Goal: Task Accomplishment & Management: Complete application form

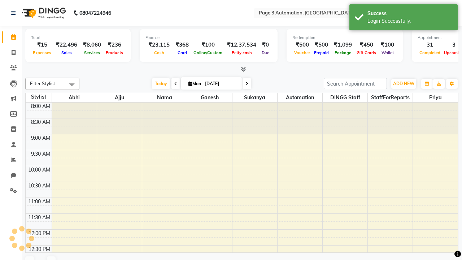
select select "en"
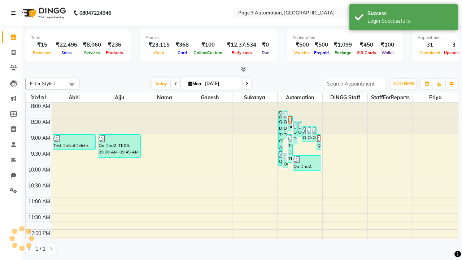
click at [15, 13] on icon at bounding box center [13, 12] width 4 height 5
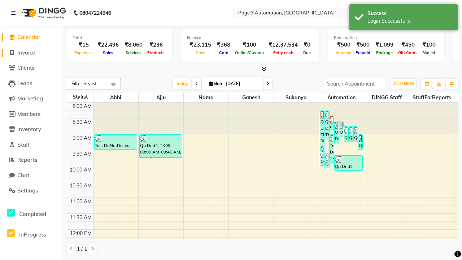
click at [31, 52] on span "Invoice" at bounding box center [26, 52] width 18 height 7
select select "2774"
select select "service"
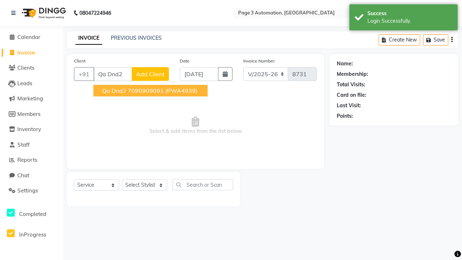
click at [150, 91] on ngb-highlight "7090909091" at bounding box center [146, 90] width 36 height 7
type input "7090909091"
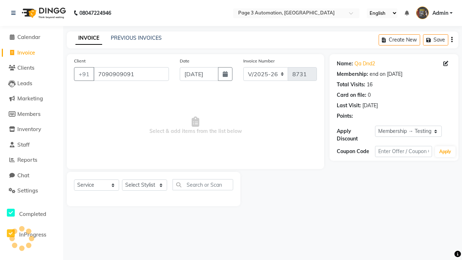
select select "0:"
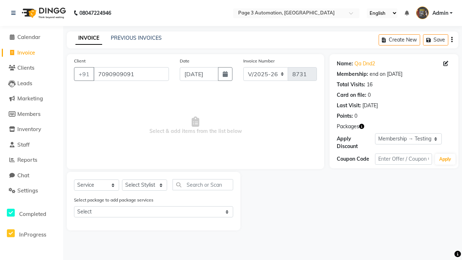
select select "71572"
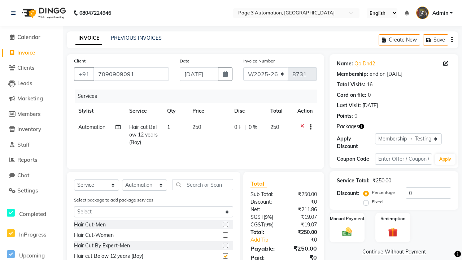
click at [309, 127] on button "button" at bounding box center [309, 127] width 4 height 8
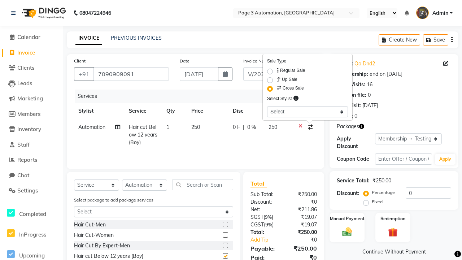
select select "71342"
click at [347, 218] on label "Manual Payment" at bounding box center [347, 218] width 36 height 7
checkbox input "false"
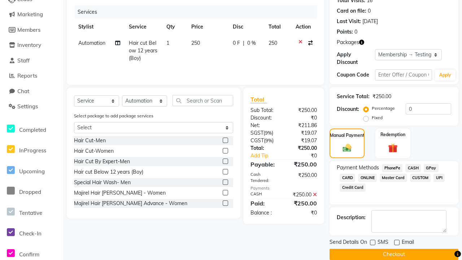
click at [394, 254] on button "Checkout" at bounding box center [394, 254] width 129 height 11
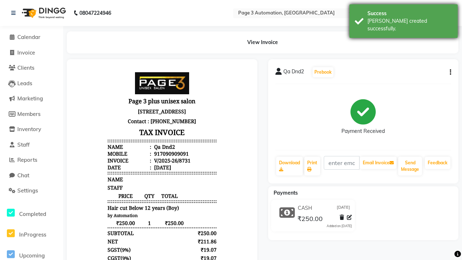
click at [404, 18] on div "[PERSON_NAME] created successfully." at bounding box center [409, 24] width 85 height 15
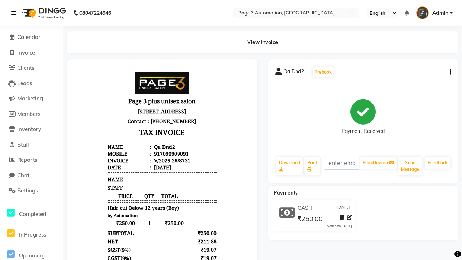
click at [15, 13] on icon at bounding box center [13, 12] width 4 height 5
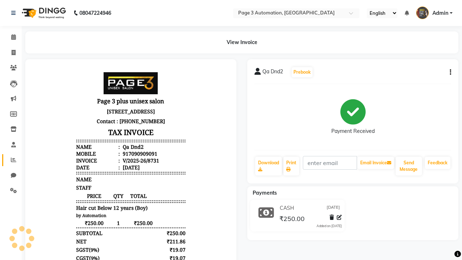
click at [11, 160] on icon at bounding box center [13, 159] width 5 height 5
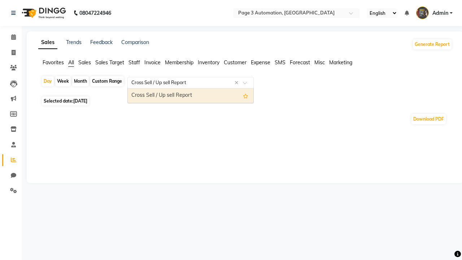
click at [191, 96] on div "Cross Sell / Up sell Report" at bounding box center [191, 95] width 126 height 14
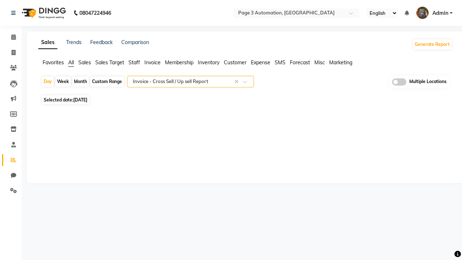
select select "full_report"
select select "csv"
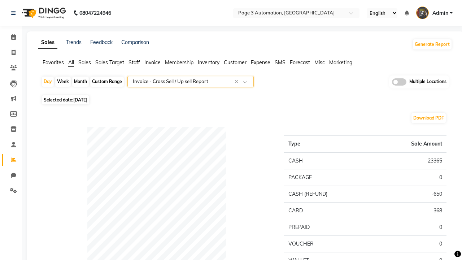
type input "V/2025-26/8731"
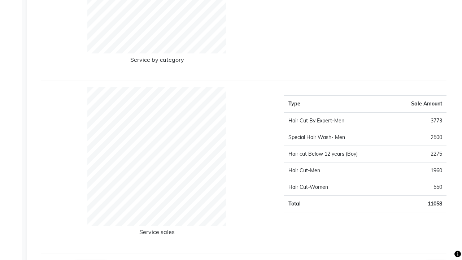
scroll to position [1022, 0]
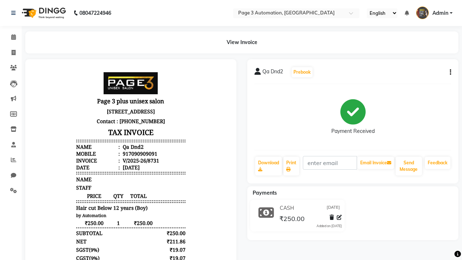
click at [449, 72] on button "button" at bounding box center [449, 73] width 4 height 8
select select "service"
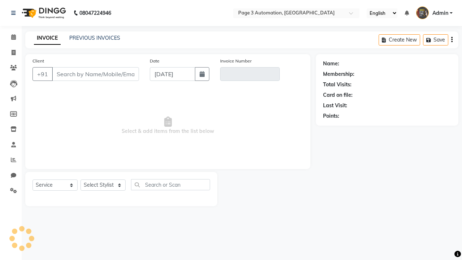
type input "7090909091"
type input "V/2025-26/8731"
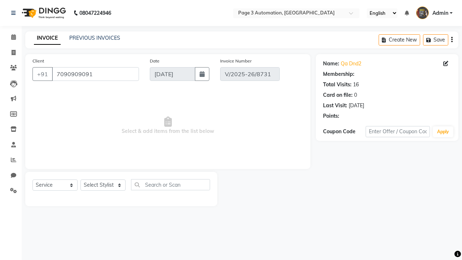
select select "1: Object"
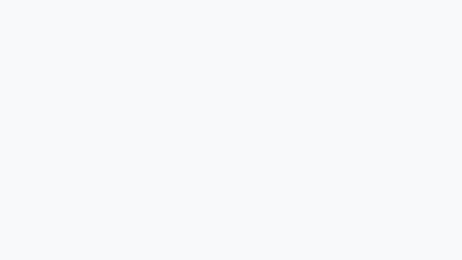
select select "service"
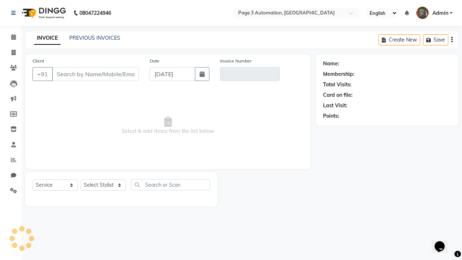
type input "7090909091"
type input "V/2025-26/8731"
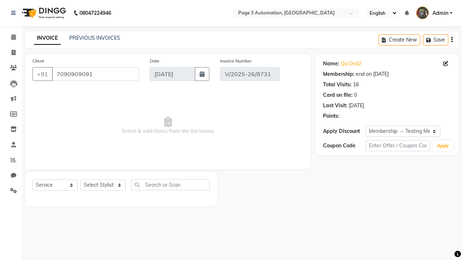
select select "0:"
click at [434, 13] on span "Admin" at bounding box center [440, 13] width 16 height 8
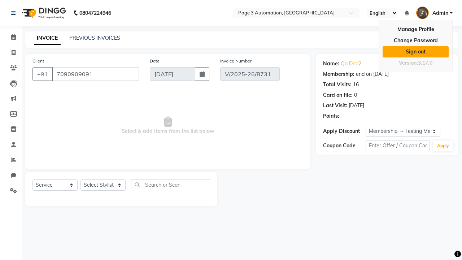
click at [415, 52] on link "Sign out" at bounding box center [416, 51] width 66 height 11
